Goal: Task Accomplishment & Management: Use online tool/utility

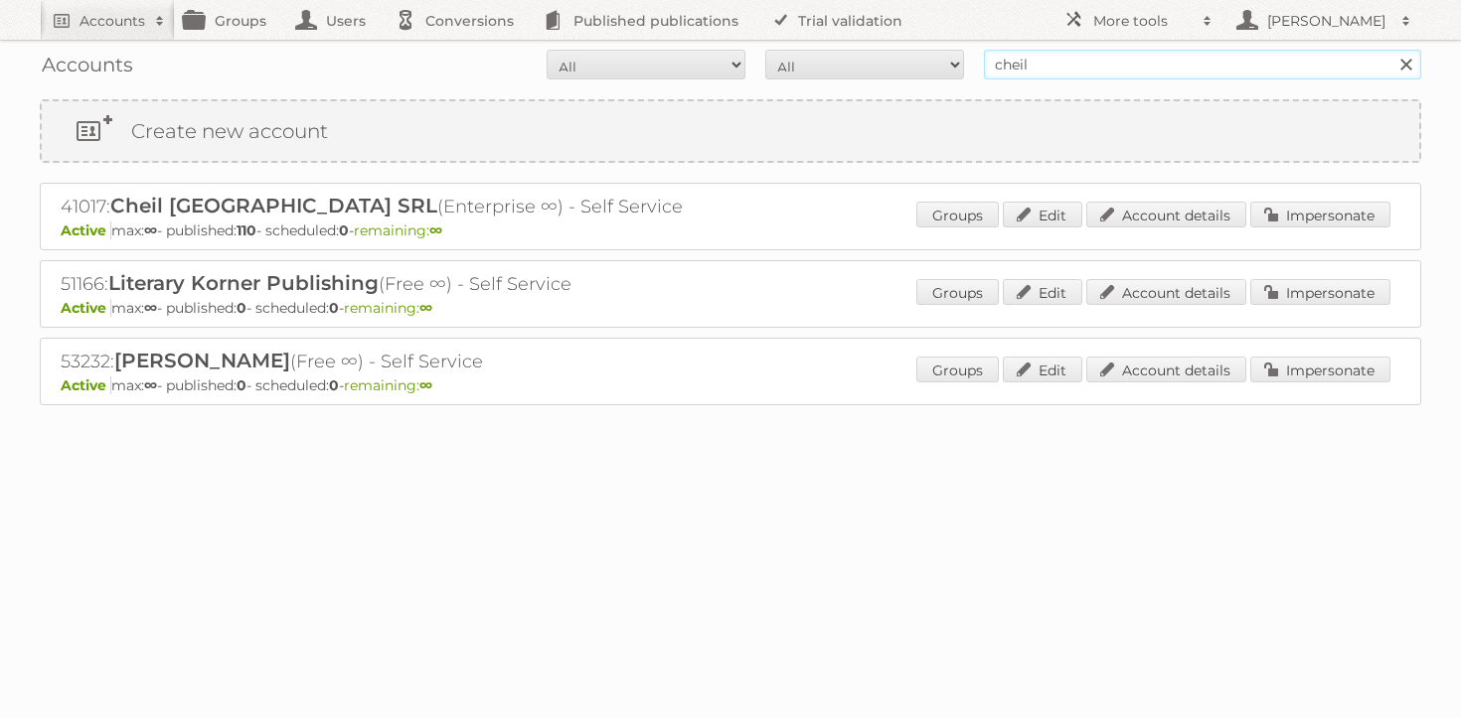
click at [1188, 59] on input "cheil" at bounding box center [1202, 65] width 437 height 30
type input "maxroy"
click at [1390, 50] on input "Search" at bounding box center [1405, 65] width 30 height 30
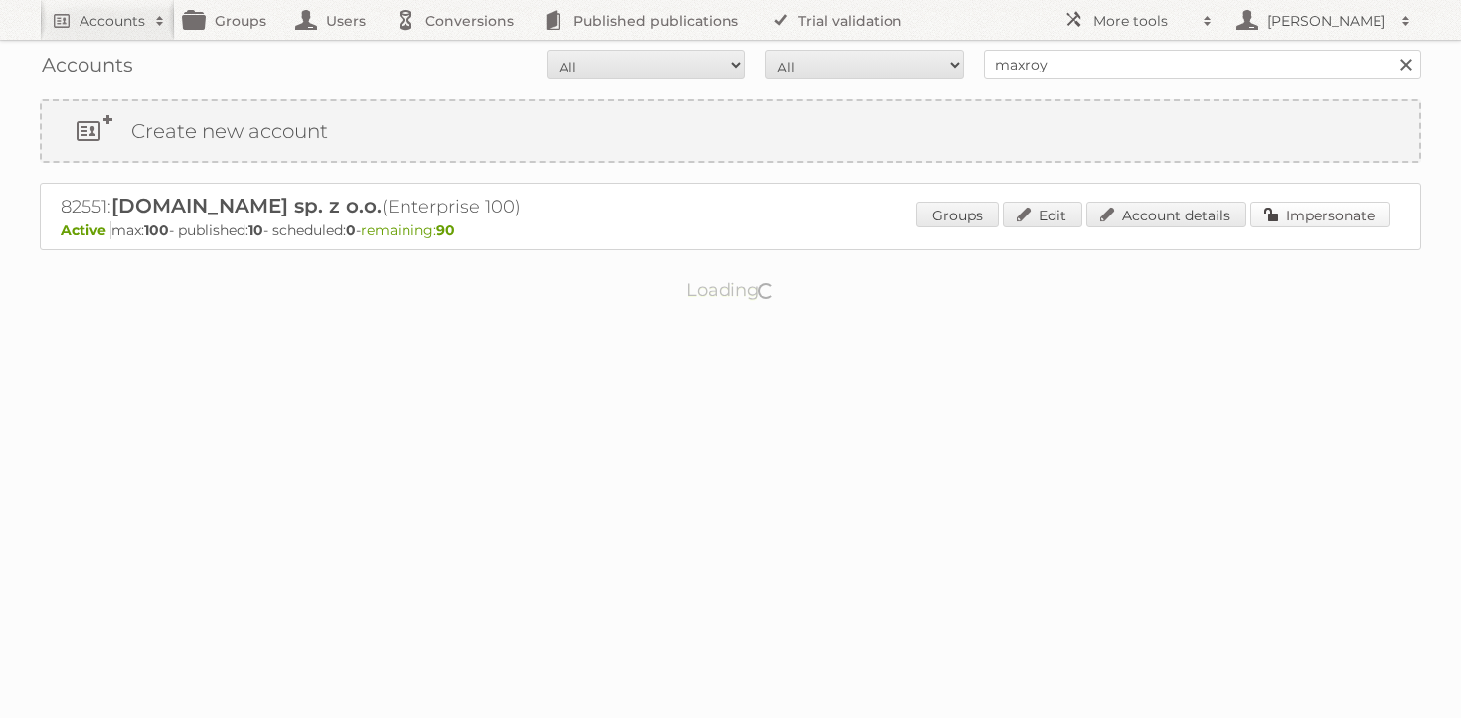
click at [1303, 203] on link "Impersonate" at bounding box center [1320, 215] width 140 height 26
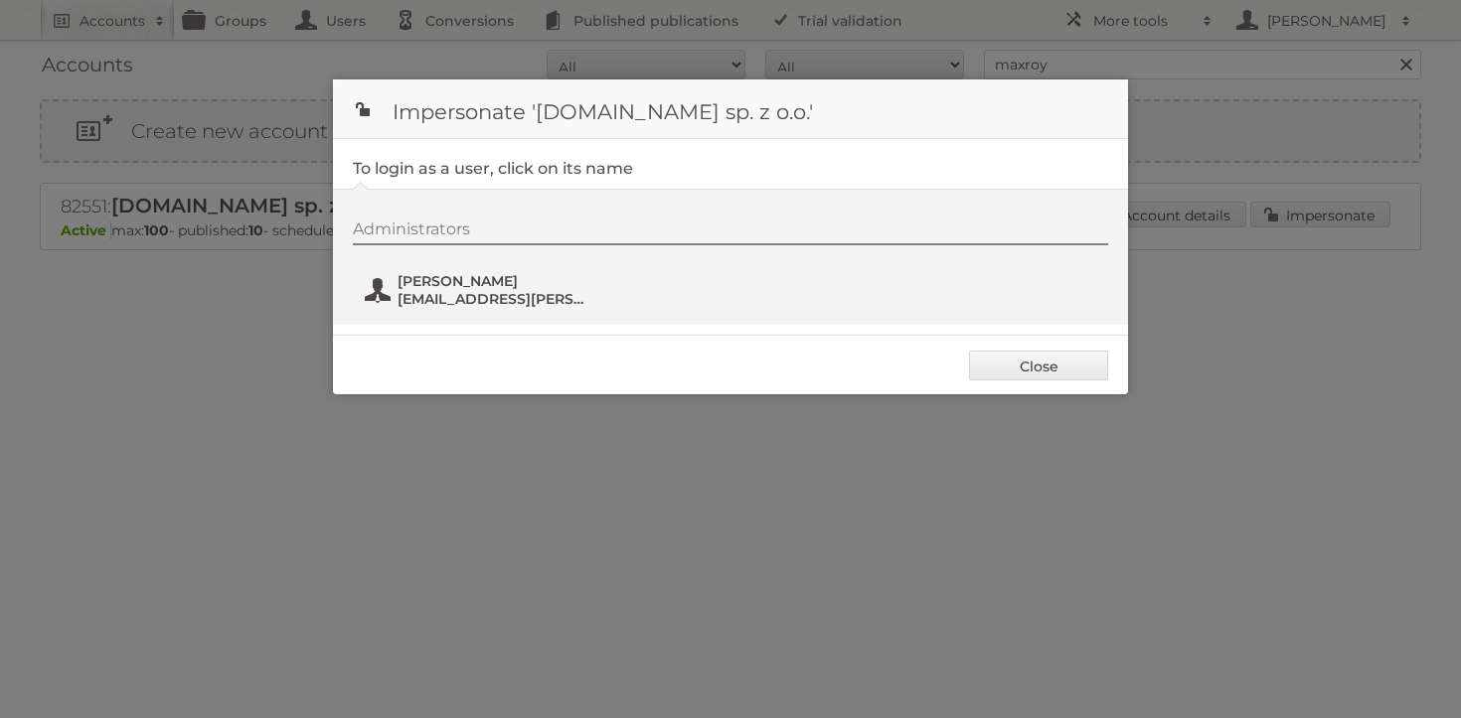
click at [407, 306] on span "[EMAIL_ADDRESS][PERSON_NAME][DOMAIN_NAME]" at bounding box center [494, 299] width 193 height 18
